Goal: Transaction & Acquisition: Subscribe to service/newsletter

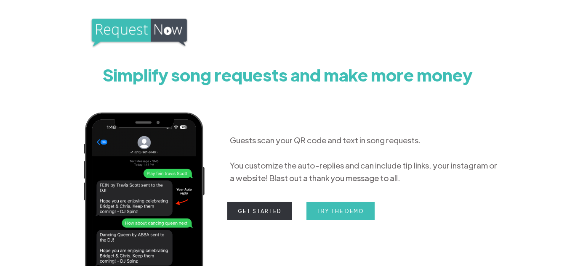
click at [276, 213] on link "Get Started" at bounding box center [259, 211] width 65 height 19
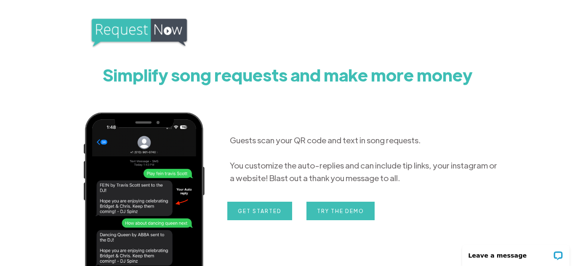
scroll to position [120, 0]
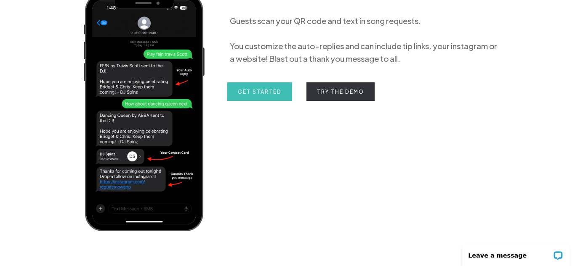
click at [342, 92] on link "Try the Demo" at bounding box center [340, 92] width 68 height 19
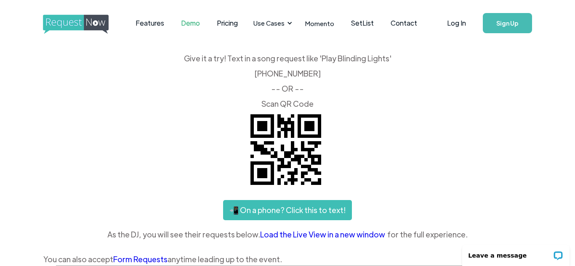
click at [304, 218] on link "📲 On a phone? Click this to text!" at bounding box center [287, 210] width 129 height 20
click at [304, 213] on link "📲 On a phone? Click this to text!" at bounding box center [287, 210] width 129 height 20
